Goal: Task Accomplishment & Management: Manage account settings

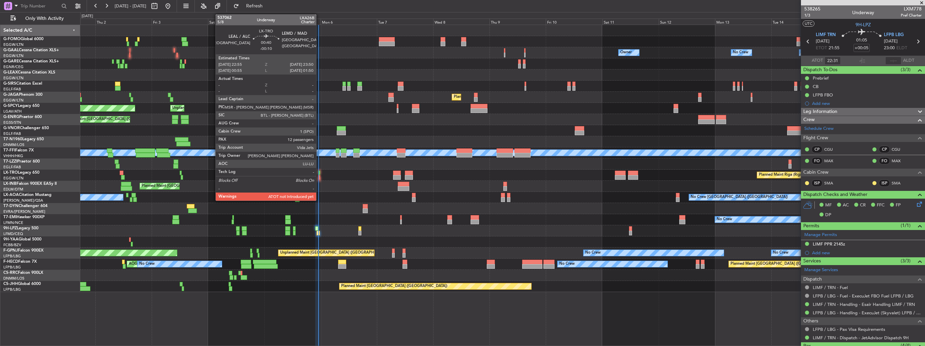
click at [319, 176] on div at bounding box center [319, 177] width 2 height 5
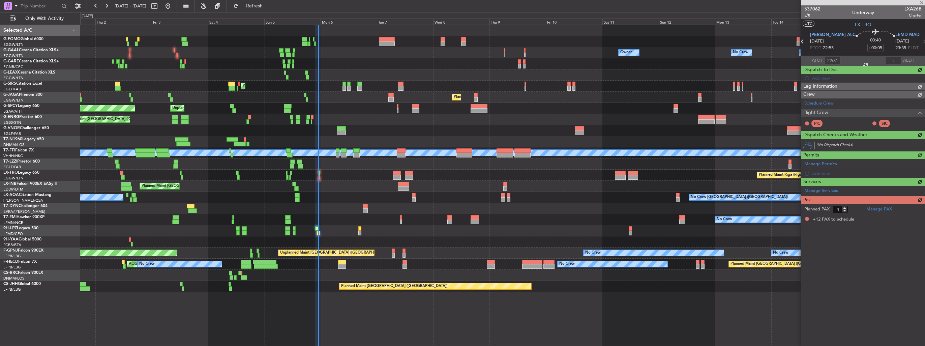
type input "-00:10"
type input "12"
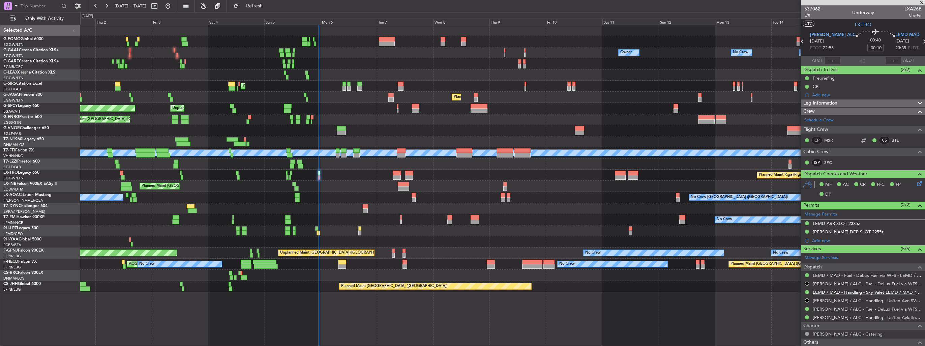
click at [865, 292] on link "LEMD / MAD - Handling - Sky Valet LEMD / MAD **MY HANDLING**" at bounding box center [867, 292] width 109 height 6
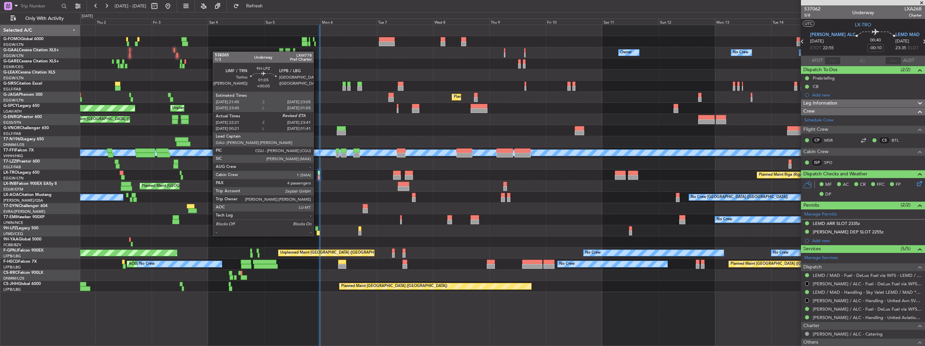
click at [317, 229] on div at bounding box center [316, 228] width 3 height 5
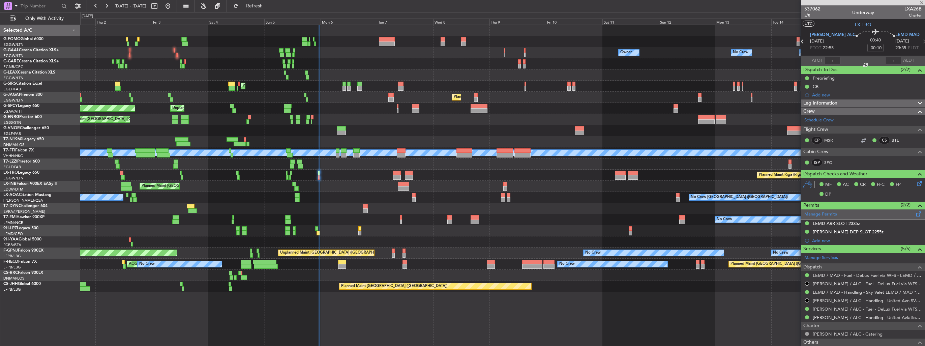
type input "+00:05"
type input "22:31"
type input "4"
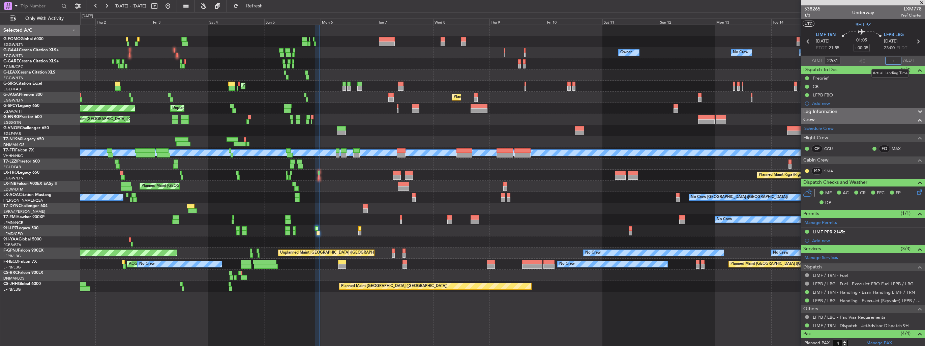
click at [890, 60] on input "text" at bounding box center [893, 61] width 16 height 8
type input "23:35"
